Goal: Task Accomplishment & Management: Use online tool/utility

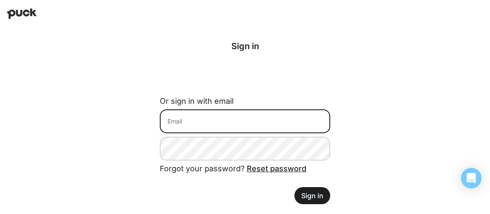
type input "mcashion@motus.com"
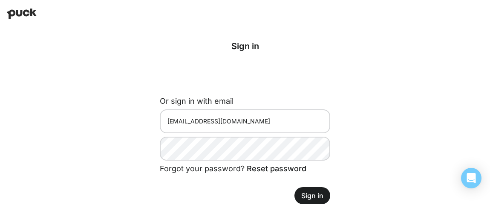
click at [314, 197] on button "Sign in" at bounding box center [313, 195] width 36 height 17
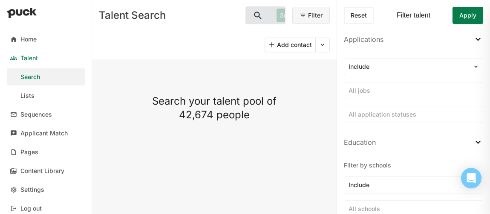
click at [25, 12] on img at bounding box center [22, 13] width 30 height 10
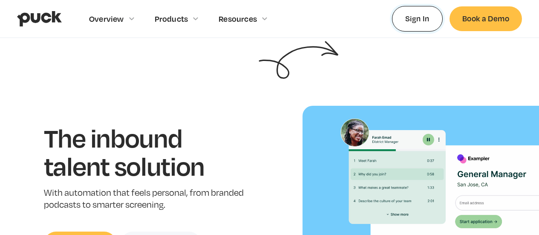
drag, startPoint x: 105, startPoint y: 0, endPoint x: 417, endPoint y: 20, distance: 312.3
click at [417, 20] on link "Sign In" at bounding box center [417, 18] width 51 height 25
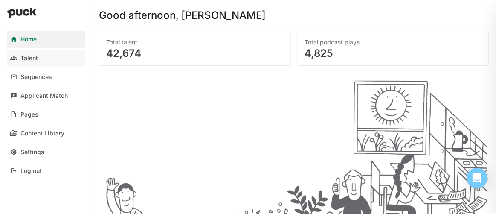
click at [29, 56] on div "Talent" at bounding box center [28, 58] width 17 height 7
